Goal: Check status: Check status

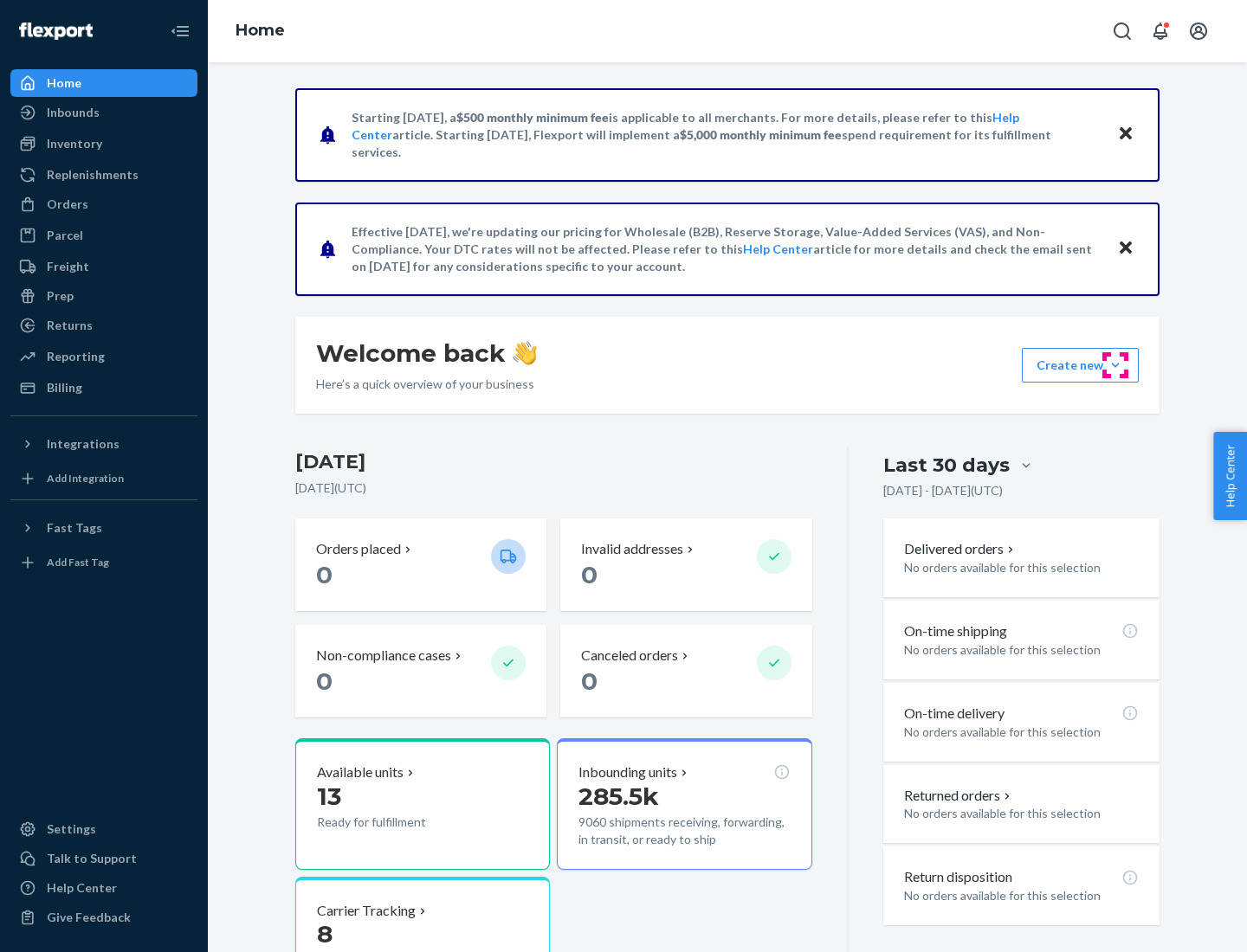
click at [1115, 366] on button "Create new Create new inbound Create new order Create new product" at bounding box center [1080, 366] width 117 height 35
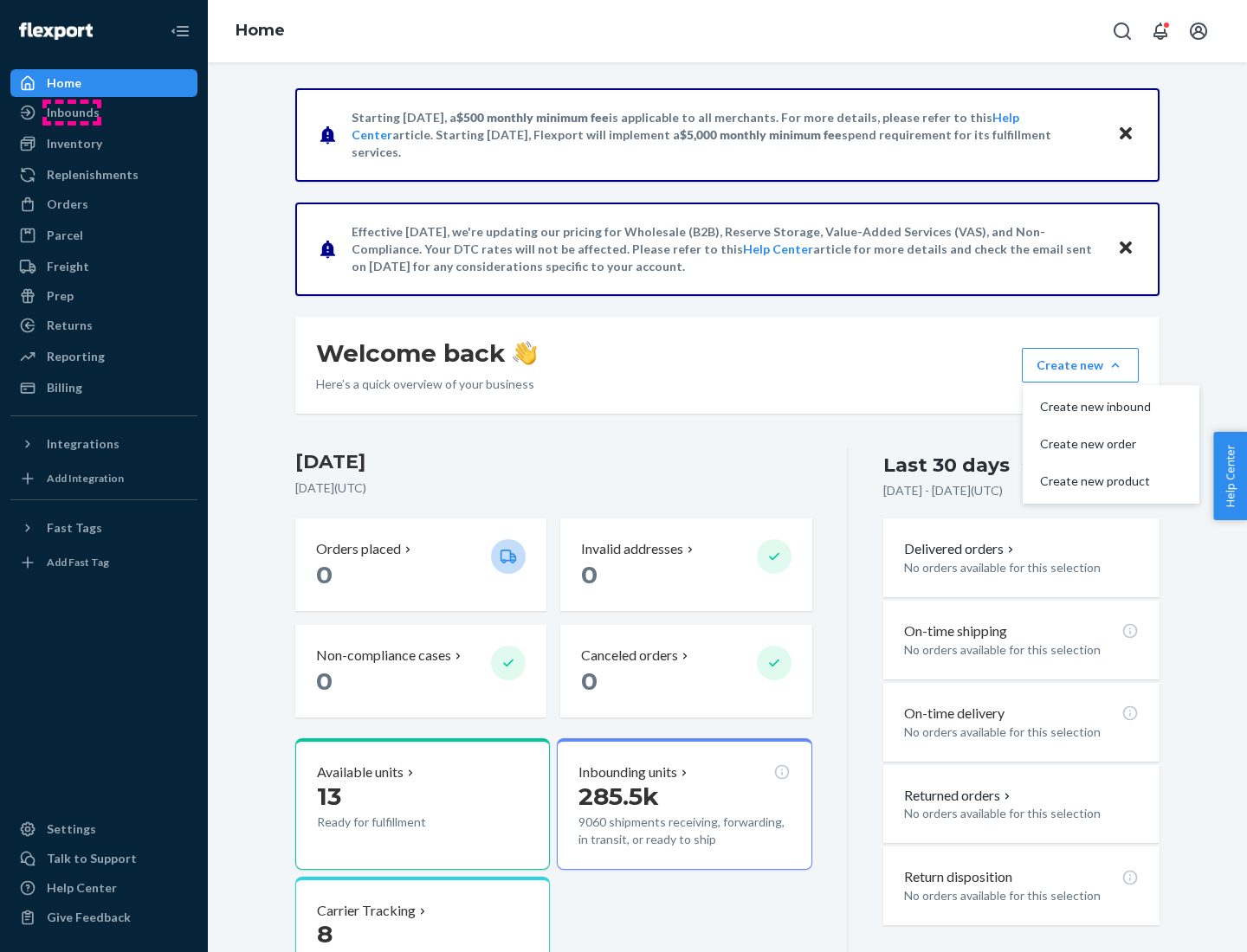
click at [72, 113] on div "Inbounds" at bounding box center [73, 113] width 53 height 18
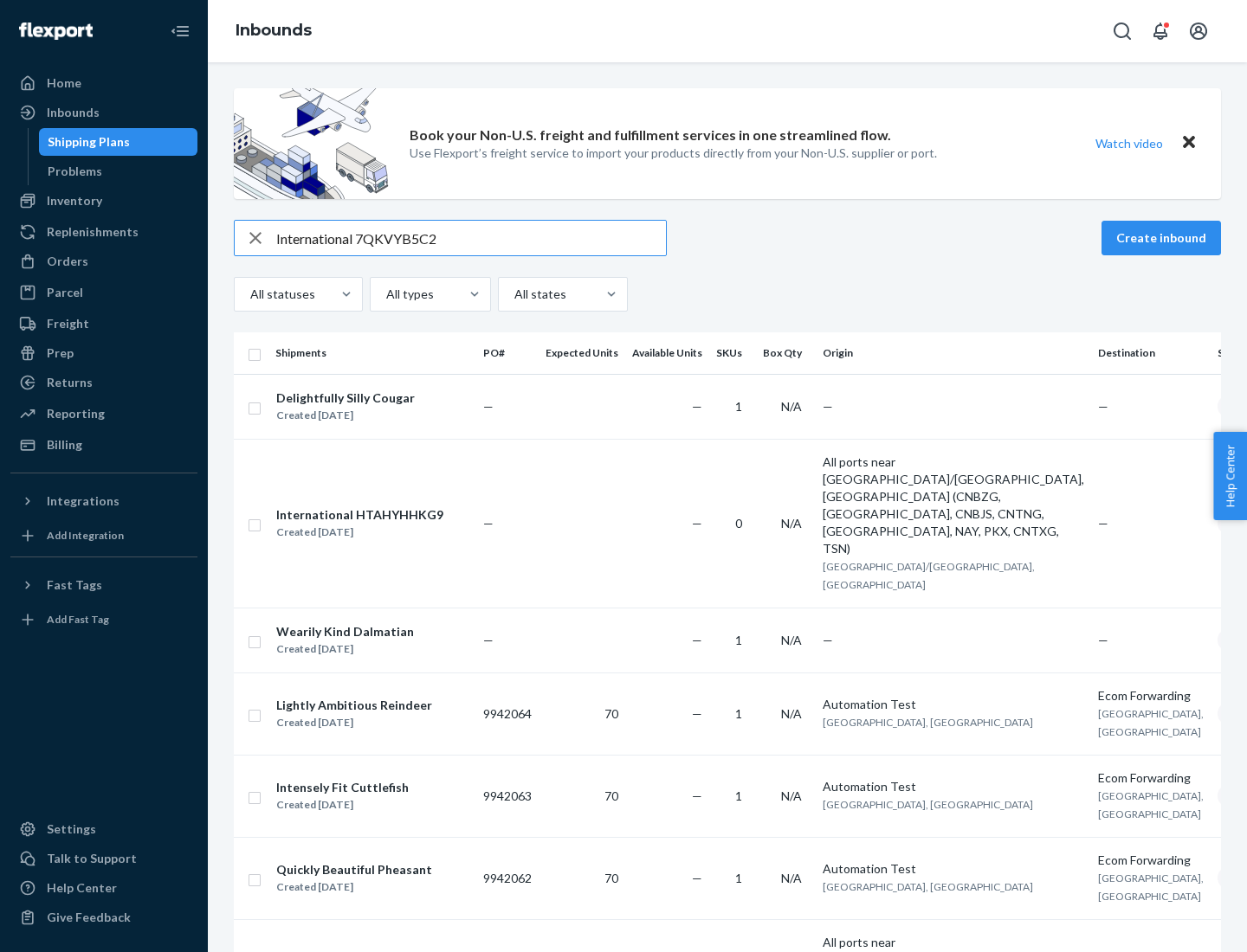
type input "International 7QKVYB5C29"
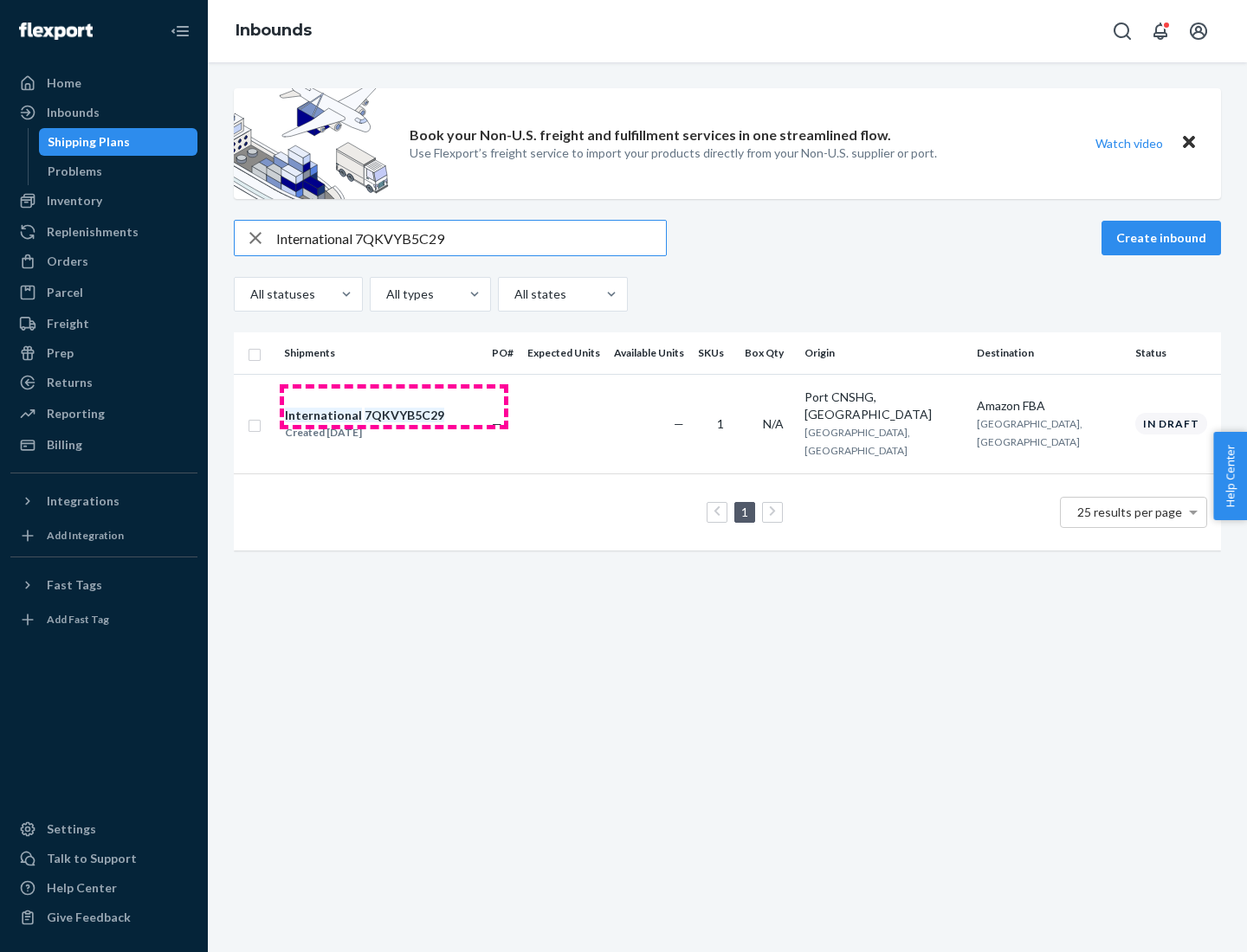
click at [394, 424] on div "Created [DATE]" at bounding box center [365, 433] width 160 height 18
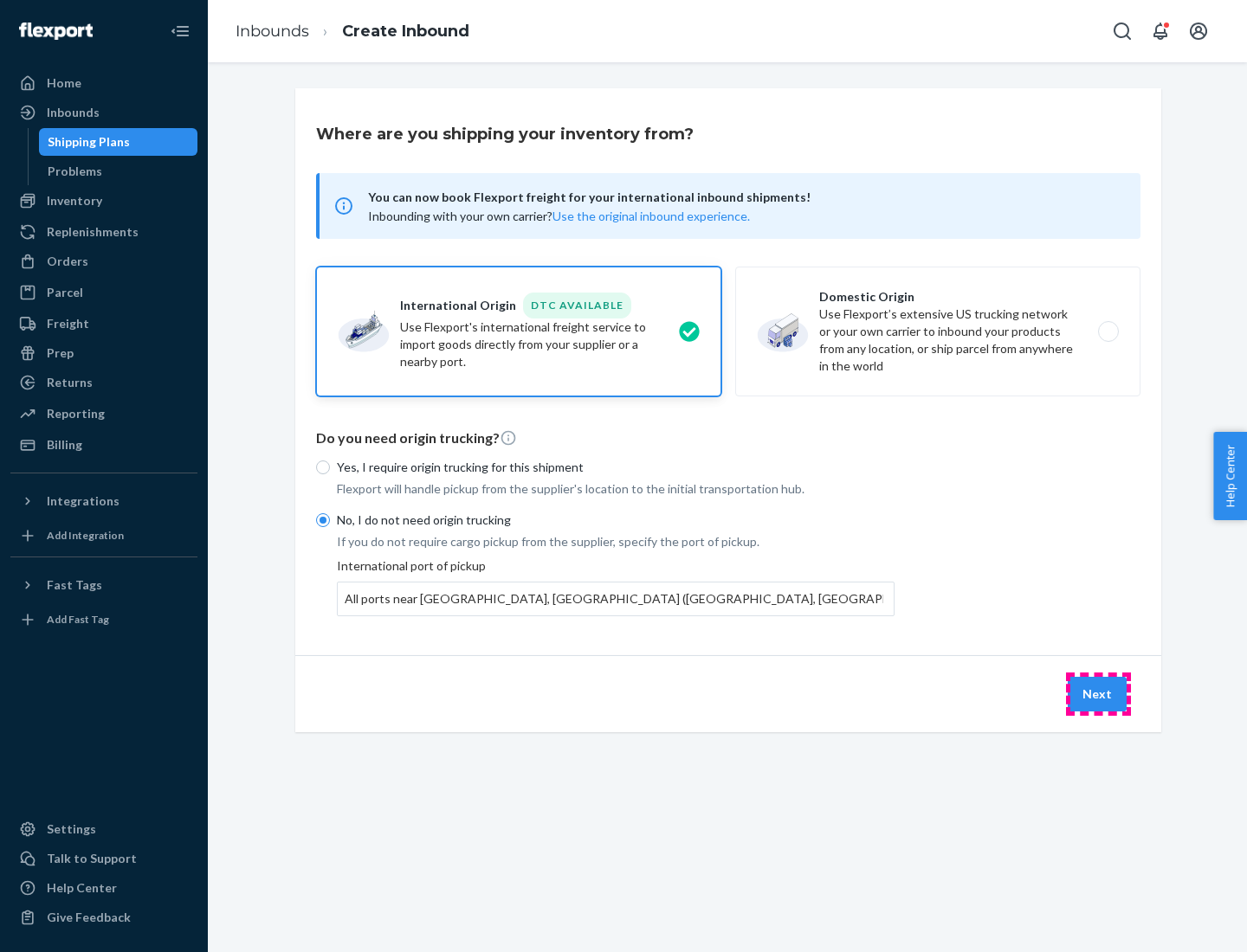
click at [1098, 693] on button "Next" at bounding box center [1096, 694] width 59 height 35
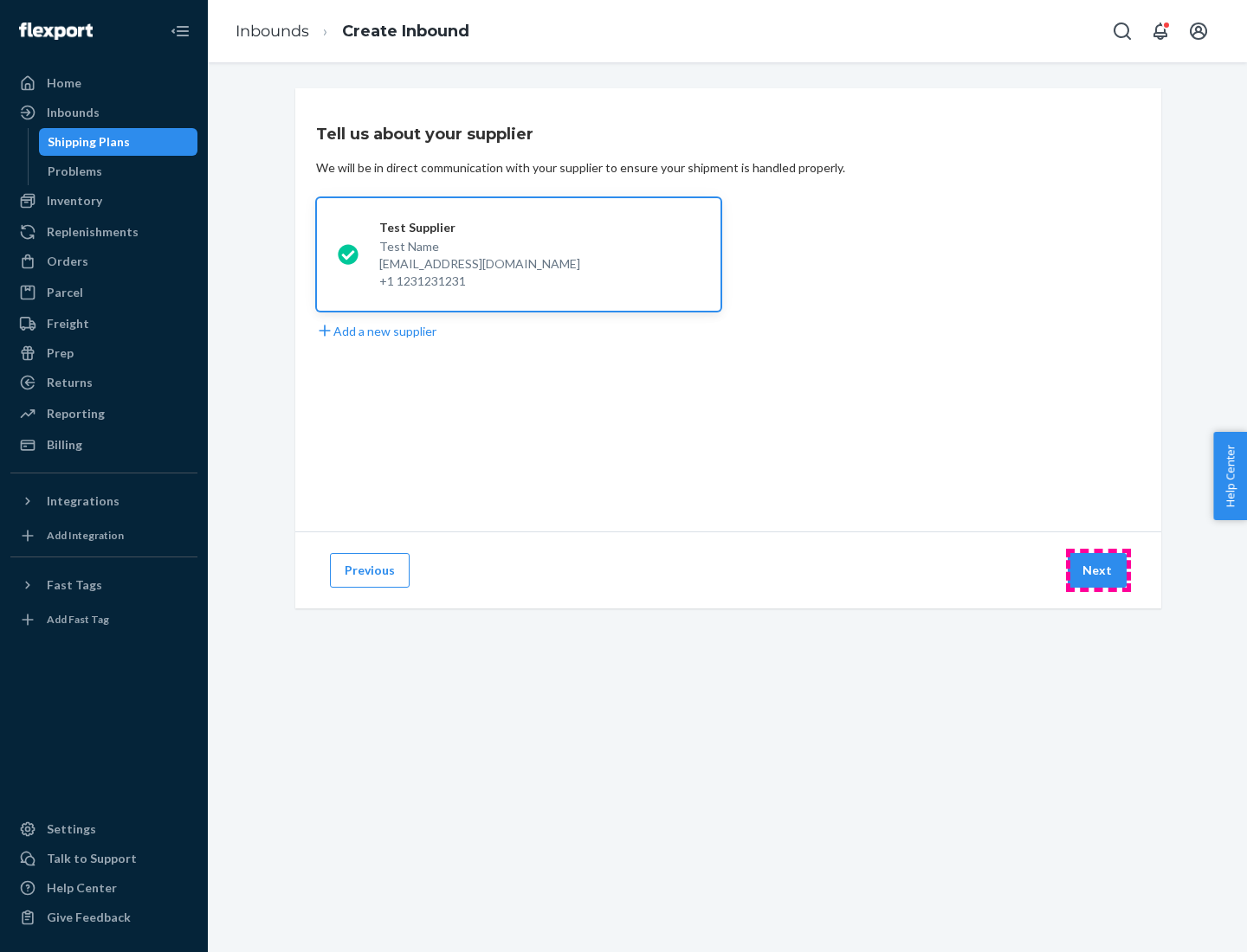
click at [1098, 571] on button "Next" at bounding box center [1096, 571] width 59 height 35
